Goal: Task Accomplishment & Management: Complete application form

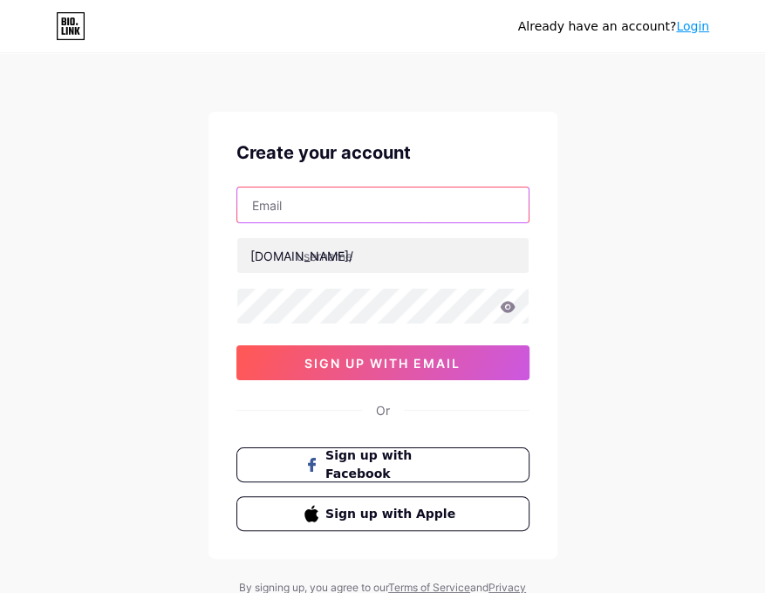
paste input "[EMAIL_ADDRESS][DOMAIN_NAME]"
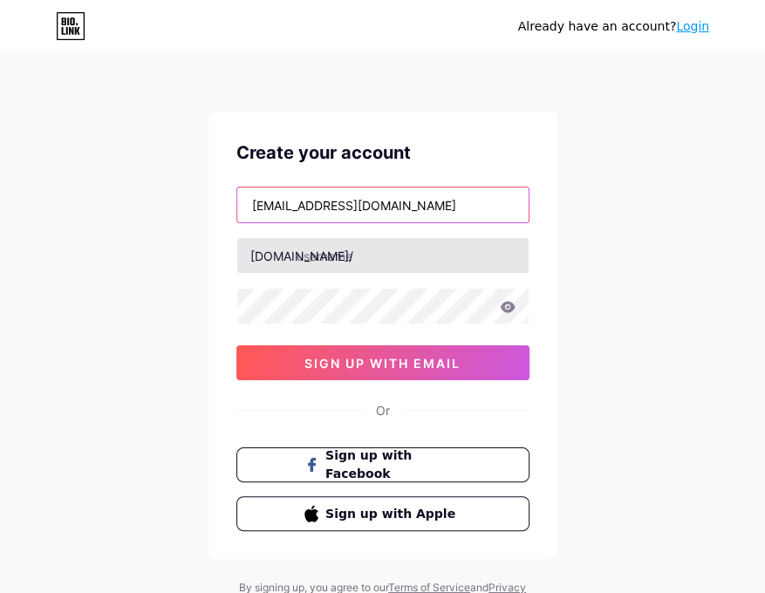
type input "[EMAIL_ADDRESS][DOMAIN_NAME]"
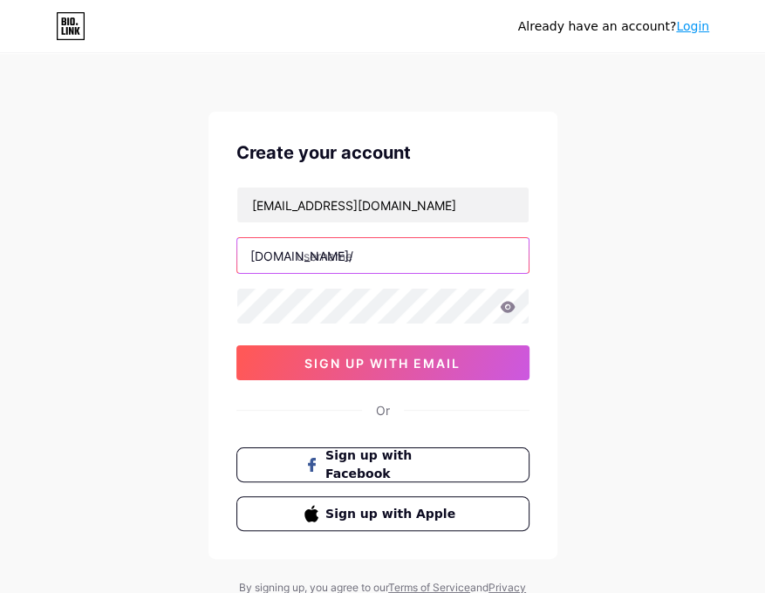
click at [321, 269] on input "text" at bounding box center [382, 255] width 291 height 35
type input "kojkoijoi"
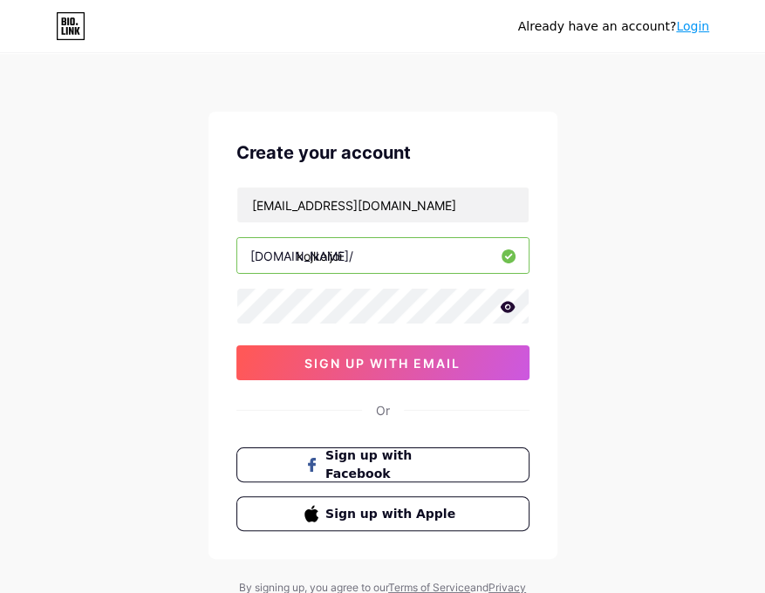
click at [258, 405] on div "Or" at bounding box center [382, 410] width 293 height 18
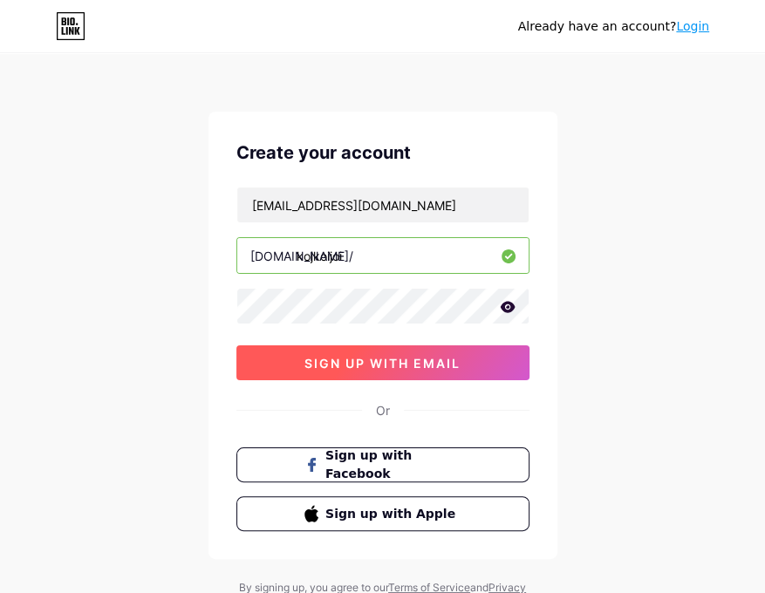
click at [300, 354] on button "sign up with email" at bounding box center [382, 362] width 293 height 35
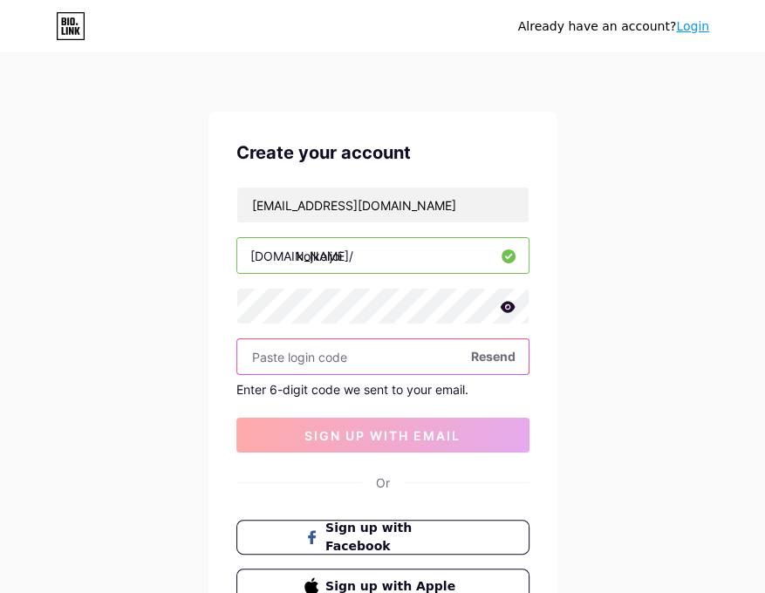
scroll to position [145, 0]
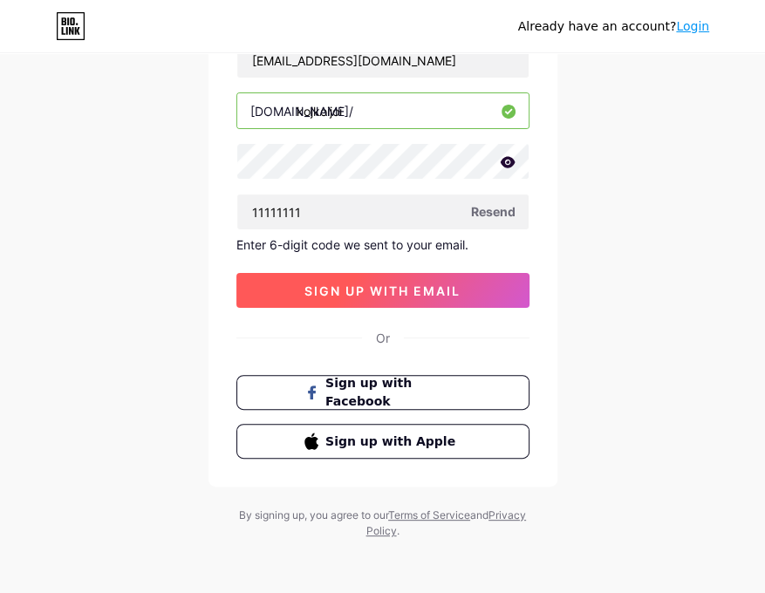
click at [439, 301] on button "sign up with email" at bounding box center [382, 290] width 293 height 35
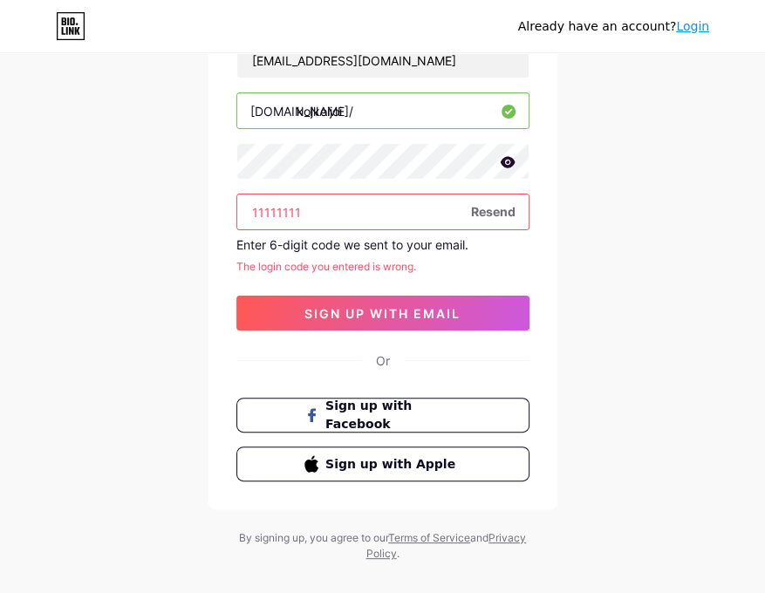
drag, startPoint x: 308, startPoint y: 212, endPoint x: -77, endPoint y: 243, distance: 385.8
click at [0, 243] on html "Already have an account? Login Create your account [EMAIL_ADDRESS][DOMAIN_NAME]…" at bounding box center [382, 236] width 765 height 762
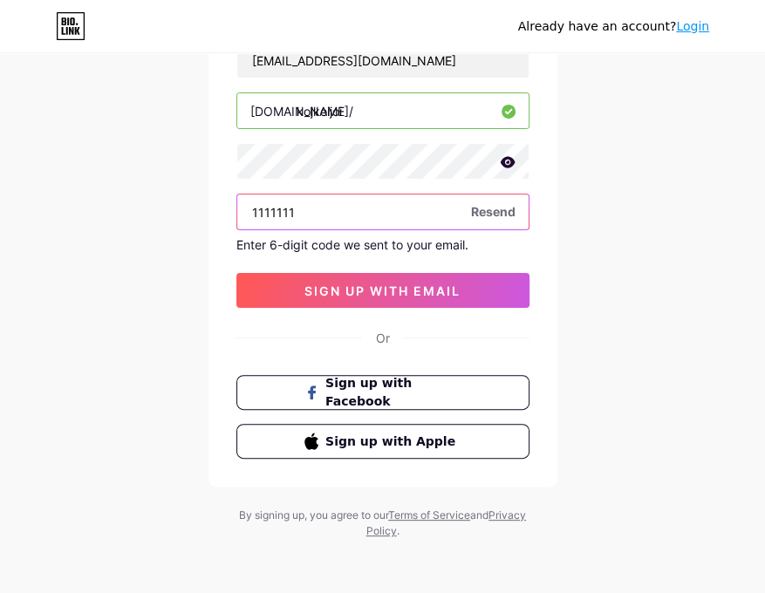
type input "11111111"
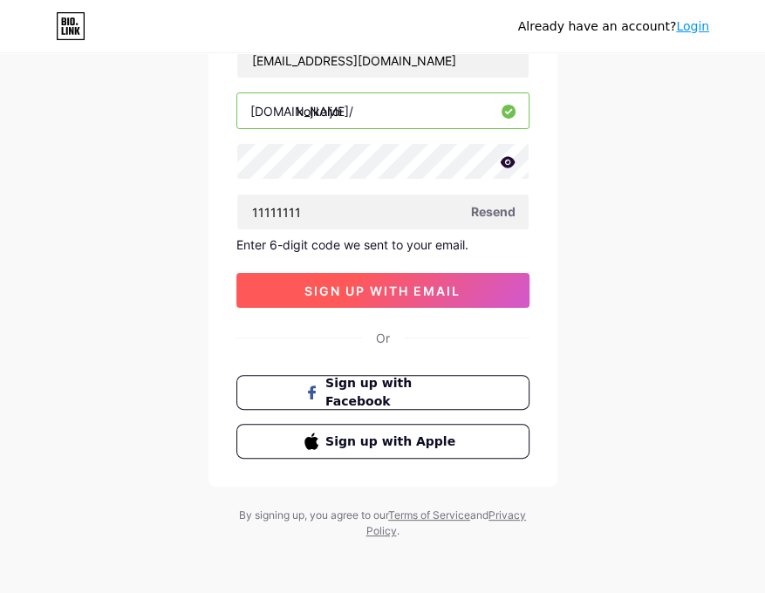
click at [310, 283] on span "sign up with email" at bounding box center [382, 290] width 156 height 15
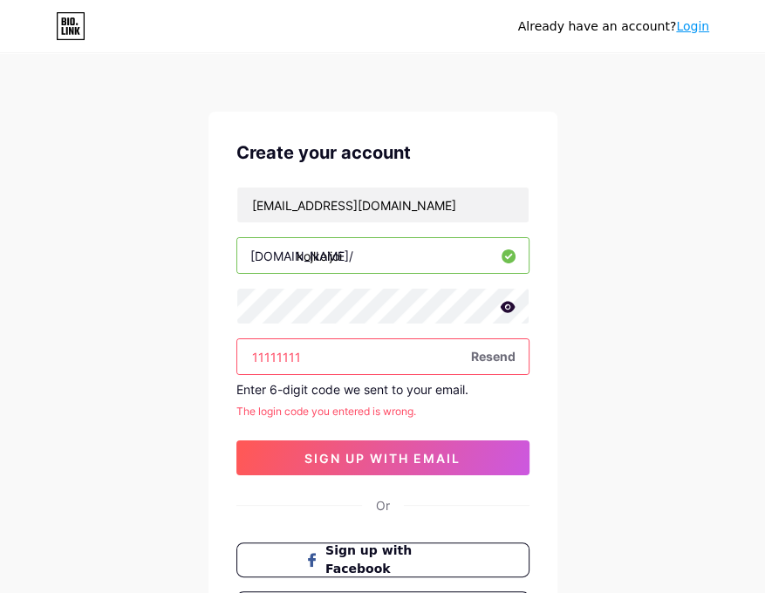
scroll to position [167, 0]
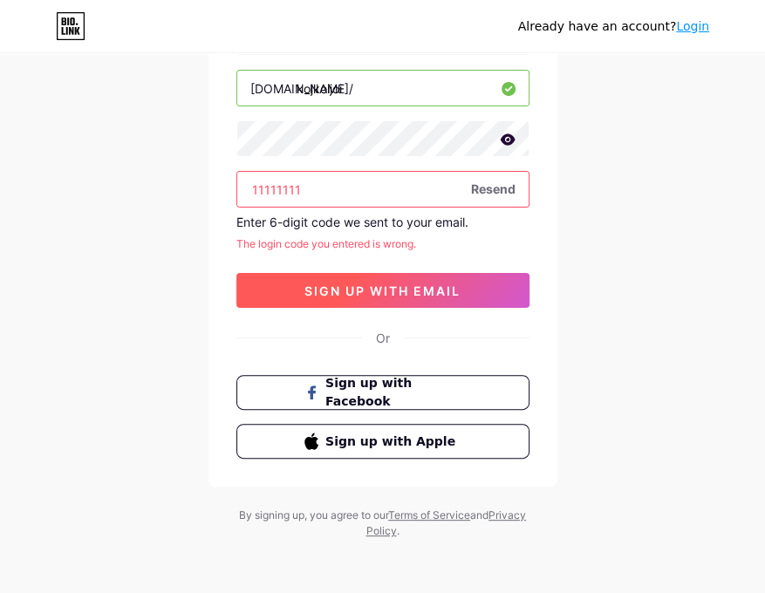
click at [475, 302] on button "sign up with email" at bounding box center [382, 290] width 293 height 35
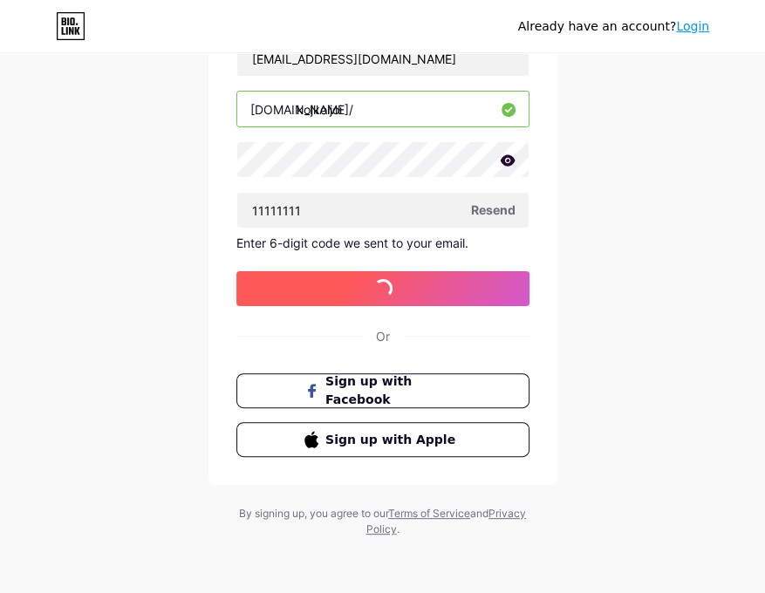
scroll to position [145, 0]
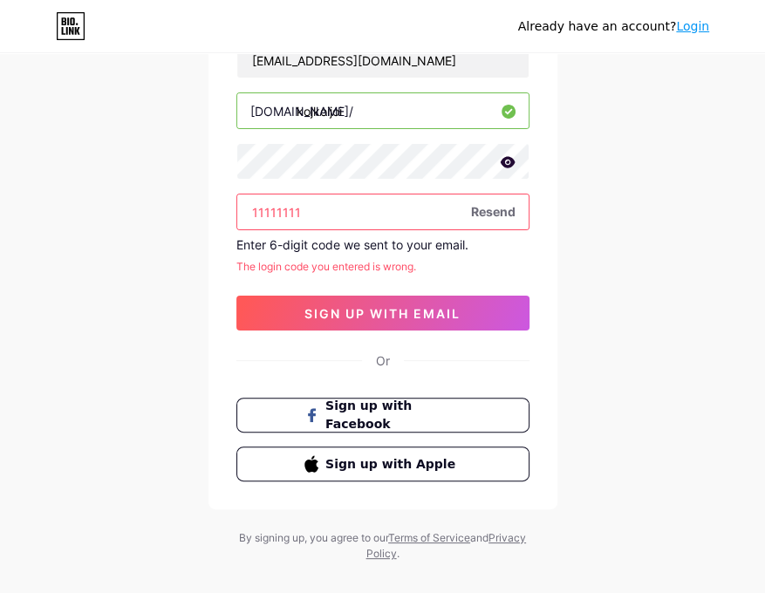
click at [510, 165] on icon at bounding box center [507, 161] width 15 height 11
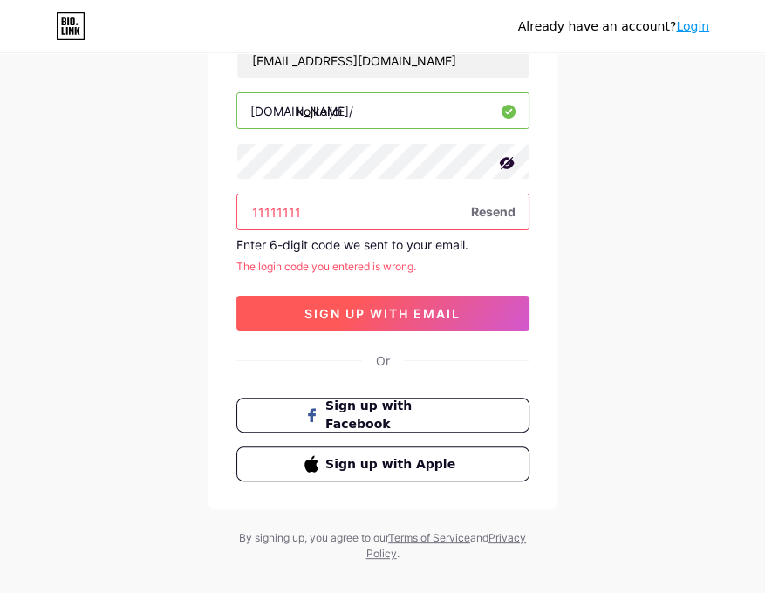
click at [345, 303] on button "sign up with email" at bounding box center [382, 313] width 293 height 35
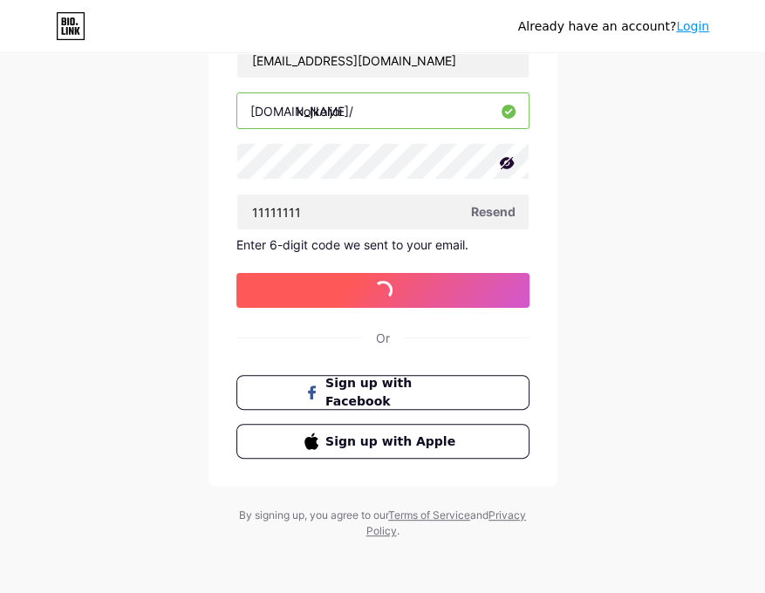
scroll to position [0, 0]
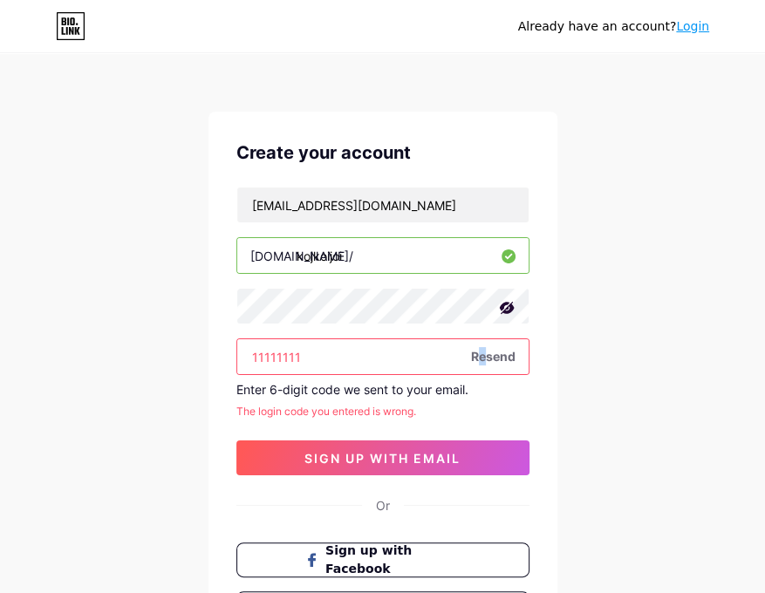
click at [483, 358] on span "Resend" at bounding box center [493, 356] width 44 height 18
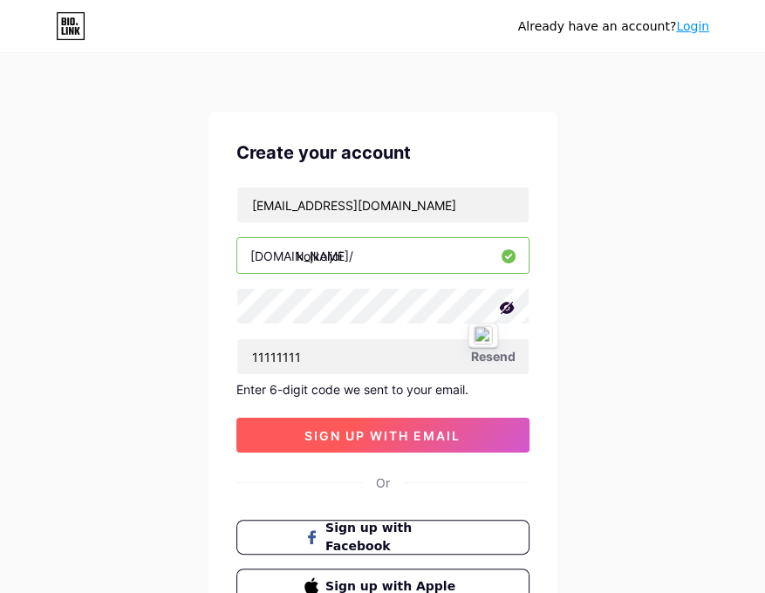
click at [317, 422] on button "sign up with email" at bounding box center [382, 435] width 293 height 35
click at [342, 431] on span "sign up with email" at bounding box center [382, 435] width 156 height 15
